Goal: Transaction & Acquisition: Purchase product/service

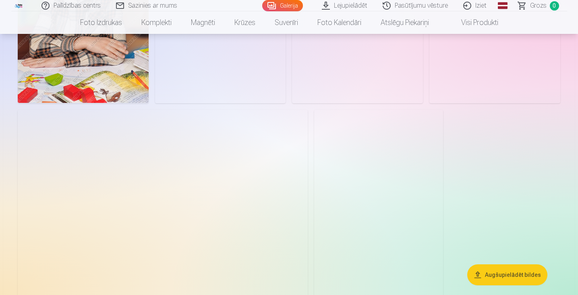
scroll to position [9065, 0]
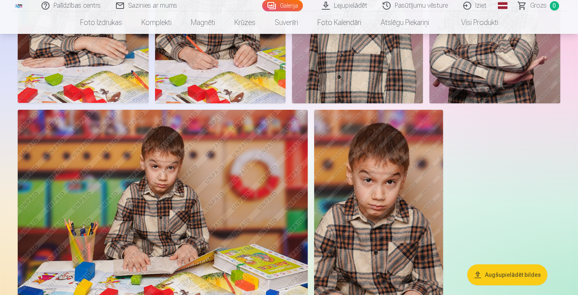
click at [525, 272] on button "Augšupielādēt bildes" at bounding box center [507, 274] width 80 height 21
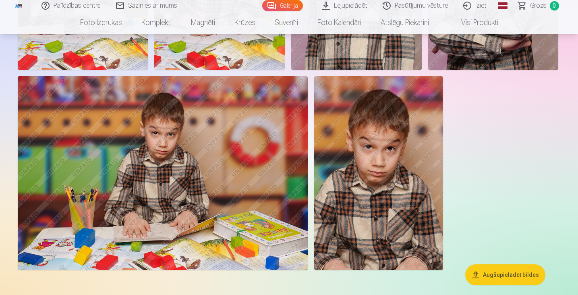
scroll to position [9098, 0]
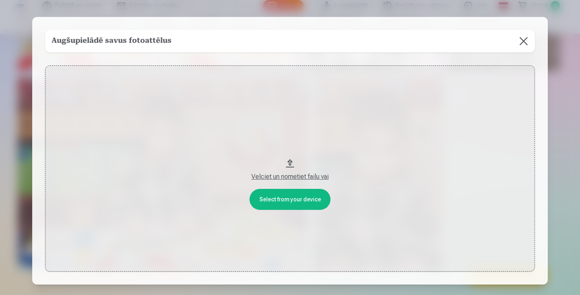
click at [527, 41] on button at bounding box center [523, 41] width 23 height 23
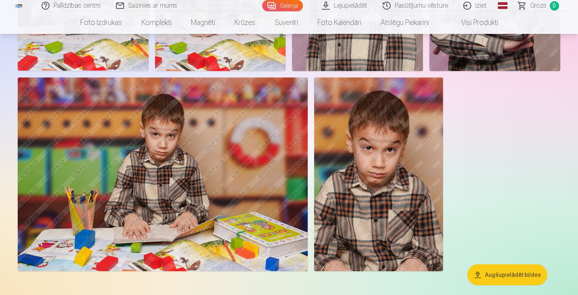
drag, startPoint x: 578, startPoint y: 229, endPoint x: 580, endPoint y: 199, distance: 29.9
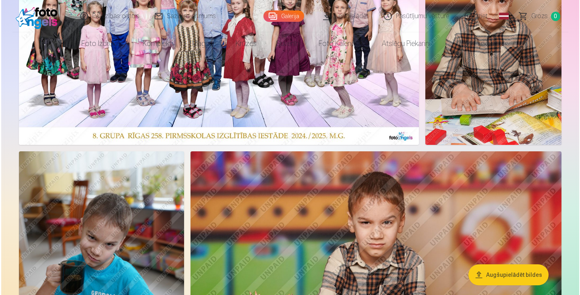
scroll to position [0, 0]
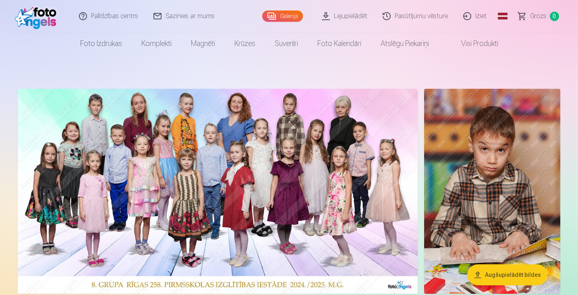
click at [499, 171] on img at bounding box center [492, 191] width 136 height 205
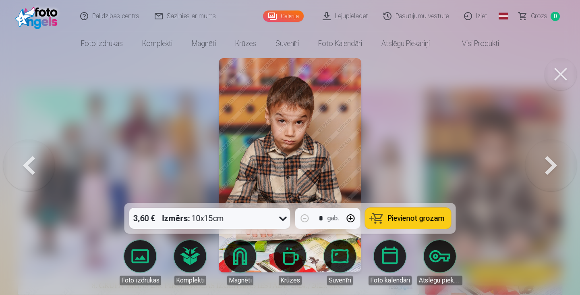
click at [550, 166] on button at bounding box center [551, 164] width 52 height 59
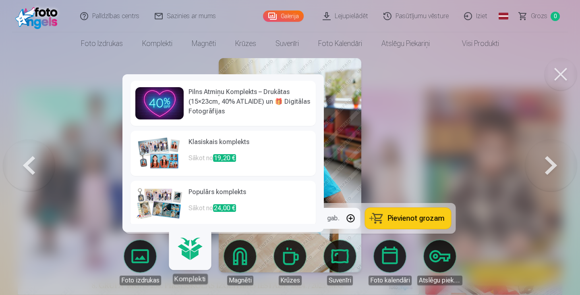
click at [189, 279] on div "Komplekti" at bounding box center [190, 278] width 35 height 10
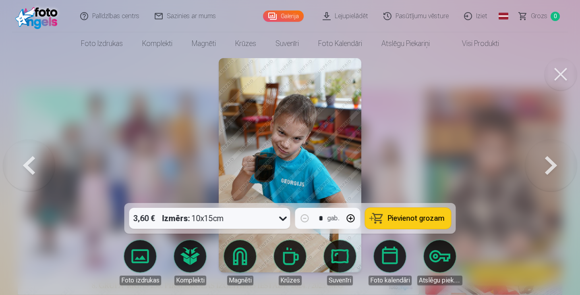
click at [280, 220] on icon at bounding box center [283, 218] width 13 height 13
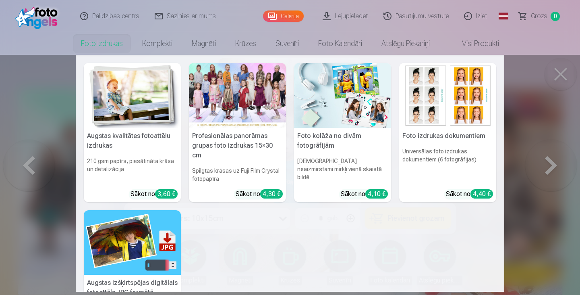
click at [104, 41] on link "Foto izdrukas" at bounding box center [101, 43] width 61 height 23
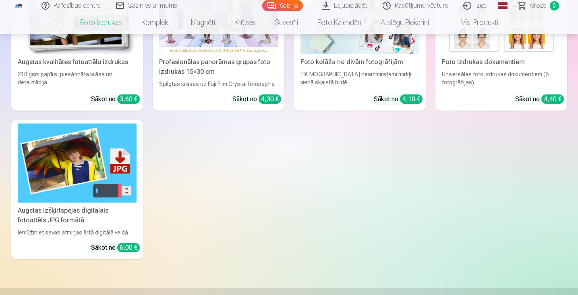
scroll to position [191, 0]
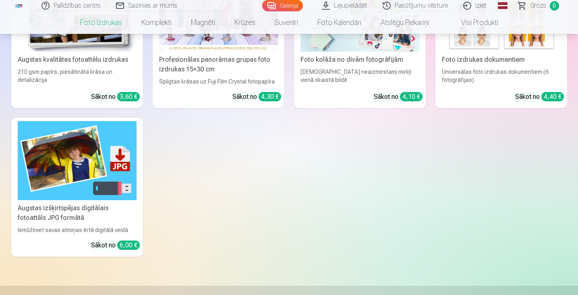
click at [81, 160] on img at bounding box center [77, 160] width 119 height 79
